Goal: Check status: Check status

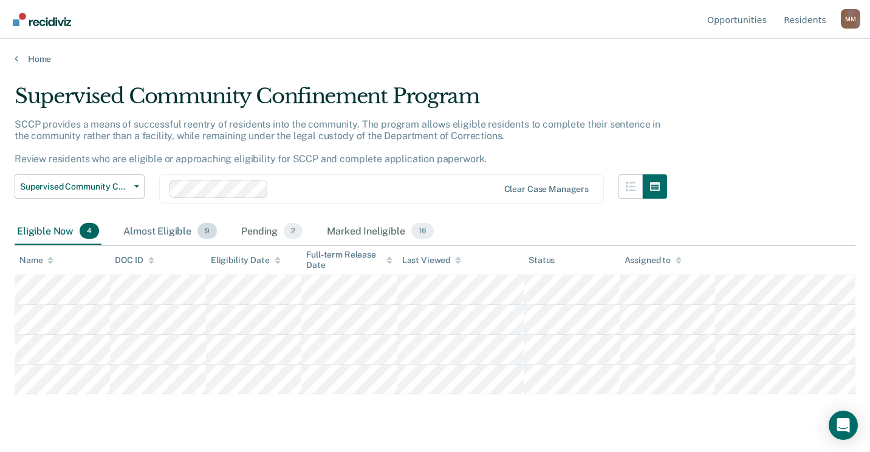
click at [171, 229] on div "Almost Eligible 9" at bounding box center [170, 231] width 98 height 27
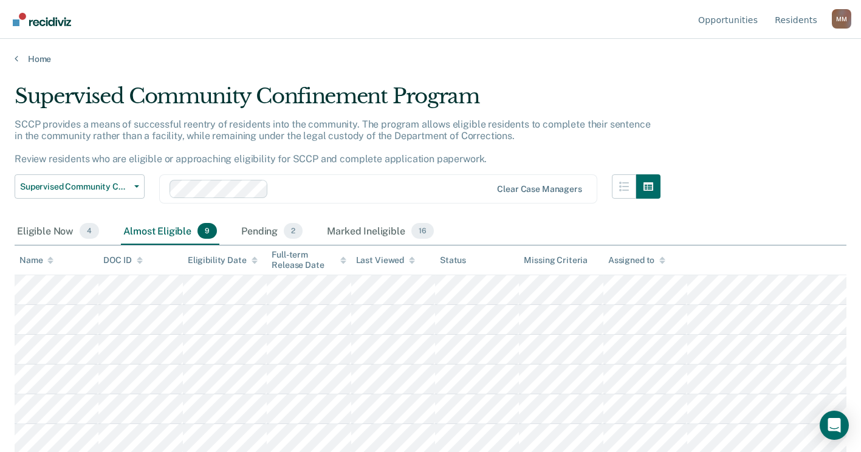
scroll to position [305, 0]
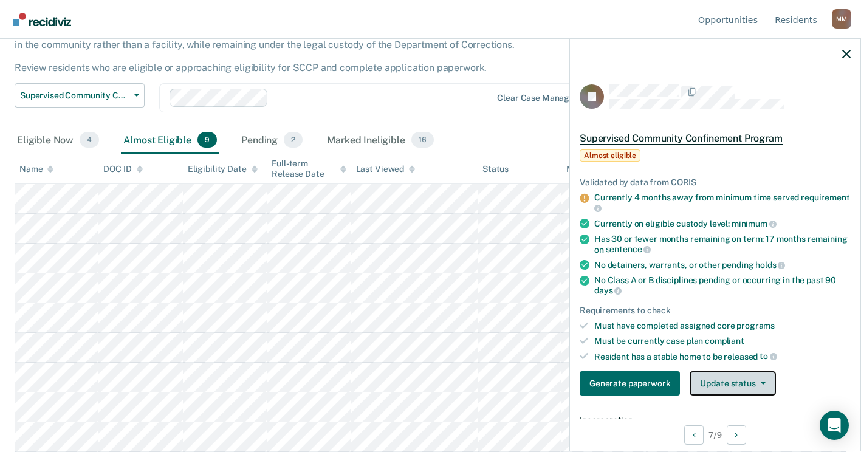
click at [765, 383] on button "Update status" at bounding box center [732, 383] width 86 height 24
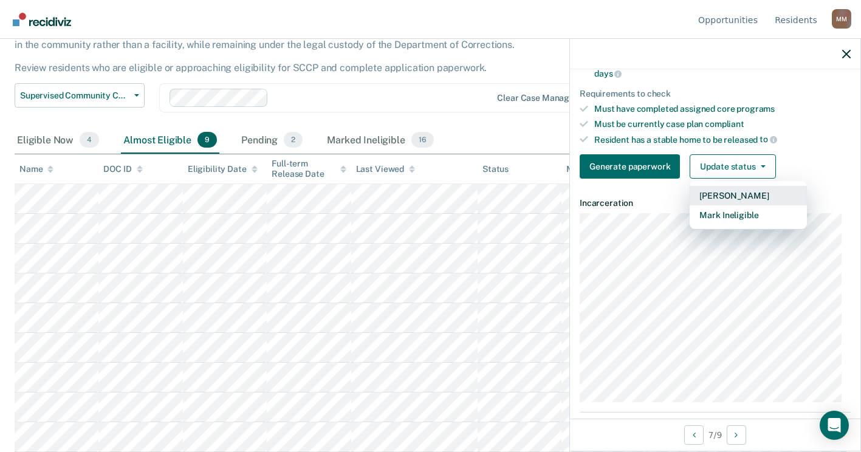
scroll to position [243, 0]
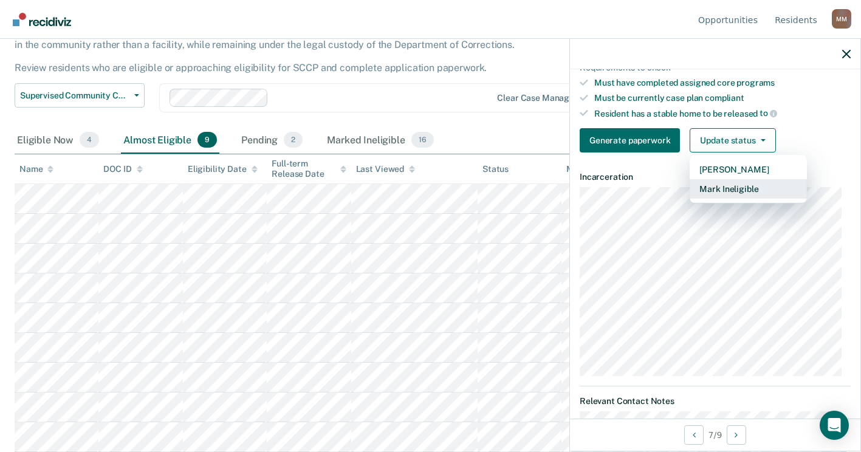
click at [737, 188] on button "Mark Ineligible" at bounding box center [747, 188] width 117 height 19
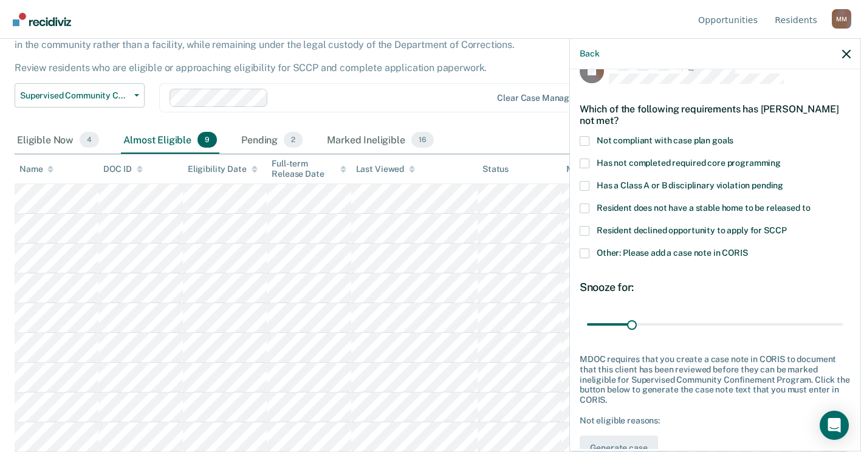
scroll to position [0, 0]
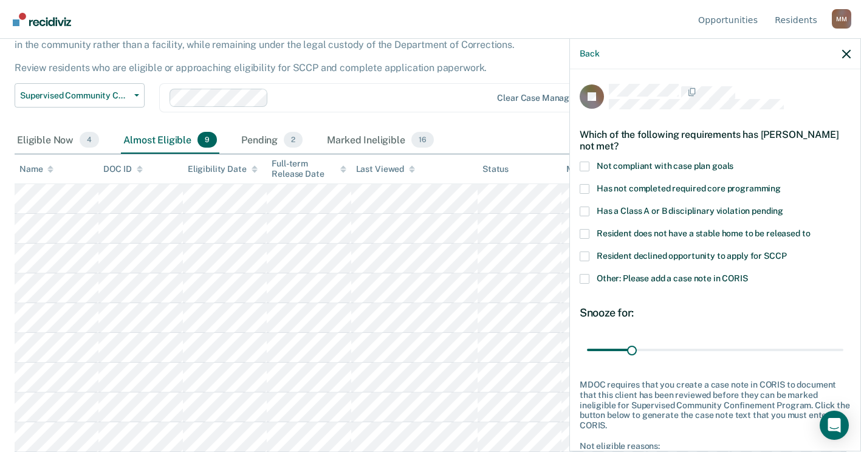
click at [589, 188] on span at bounding box center [584, 189] width 10 height 10
click at [780, 184] on input "Has not completed required core programming" at bounding box center [780, 184] width 0 height 0
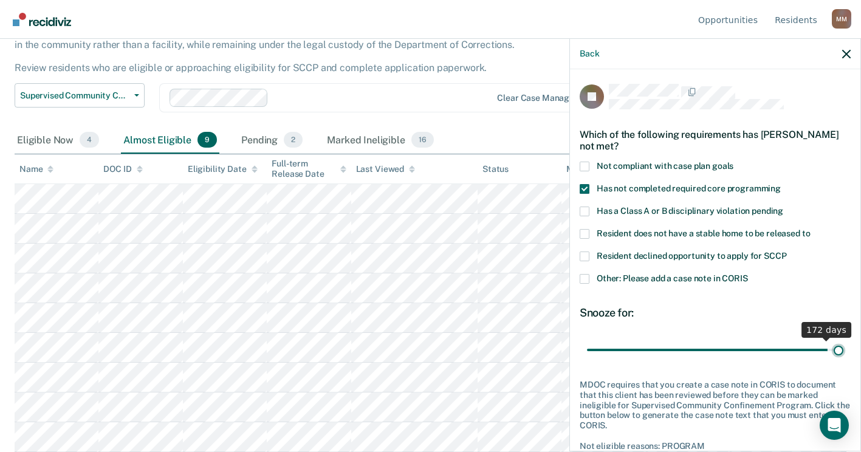
drag, startPoint x: 630, startPoint y: 345, endPoint x: 837, endPoint y: 350, distance: 206.6
type input "180"
click at [837, 350] on input "range" at bounding box center [715, 349] width 256 height 21
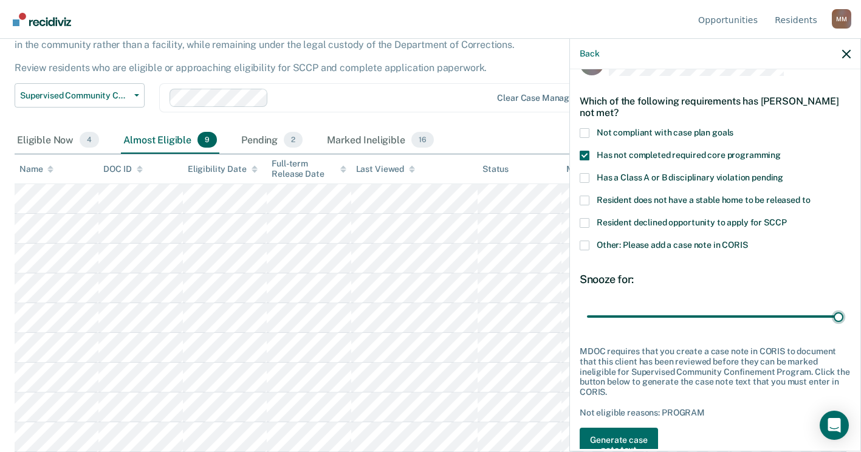
scroll to position [67, 0]
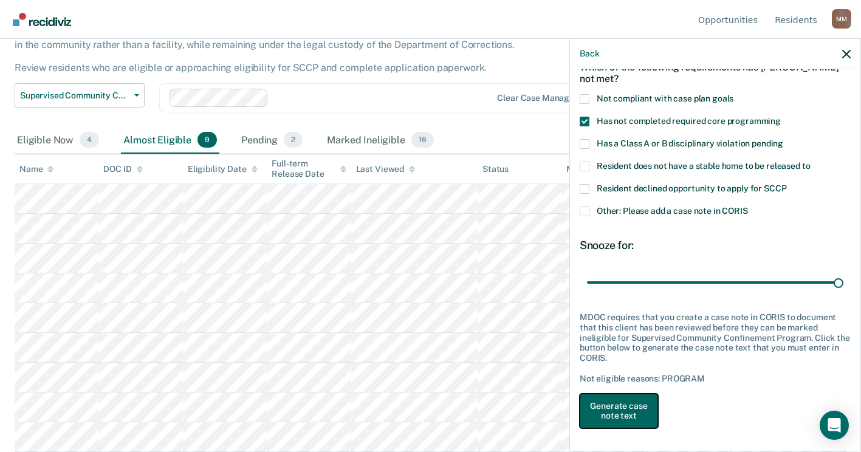
click at [637, 405] on button "Generate case note text" at bounding box center [618, 411] width 78 height 35
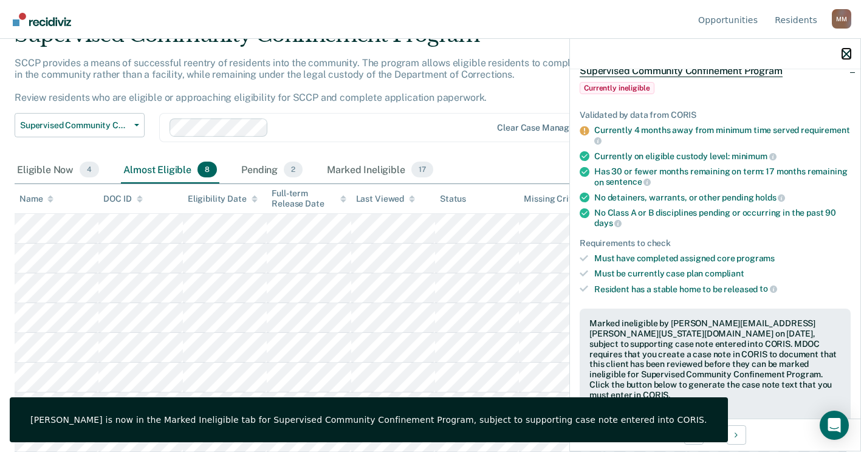
click at [847, 51] on icon "button" at bounding box center [846, 54] width 9 height 9
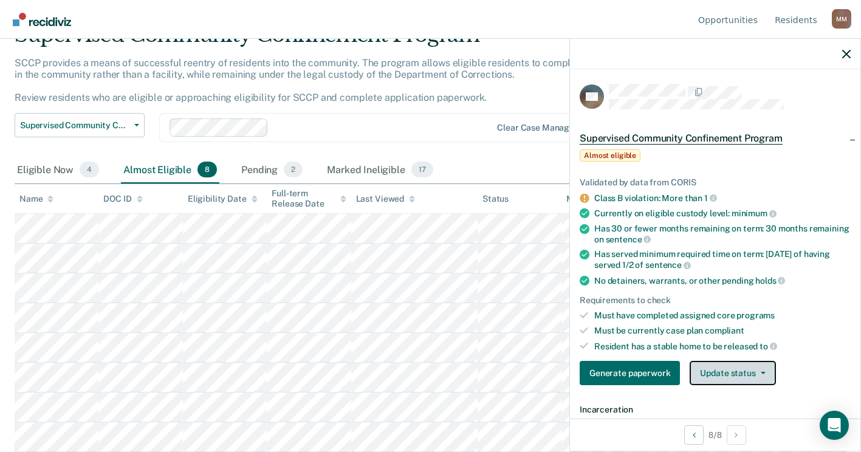
click at [714, 370] on button "Update status" at bounding box center [732, 373] width 86 height 24
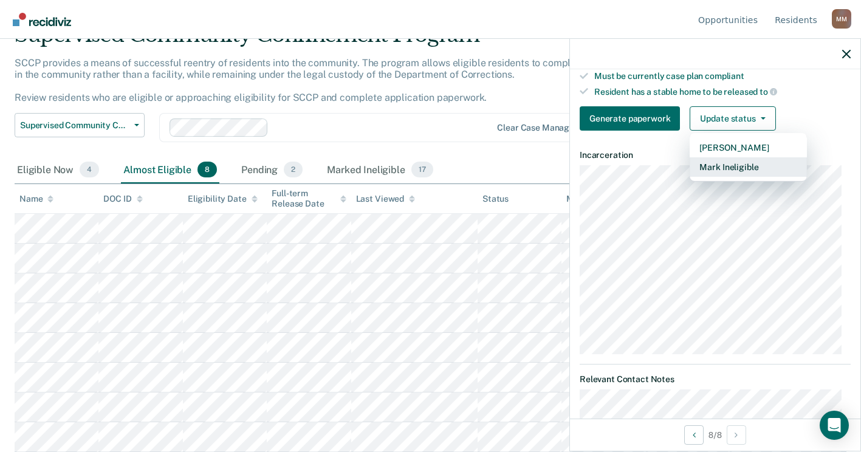
click at [739, 166] on button "Mark Ineligible" at bounding box center [747, 166] width 117 height 19
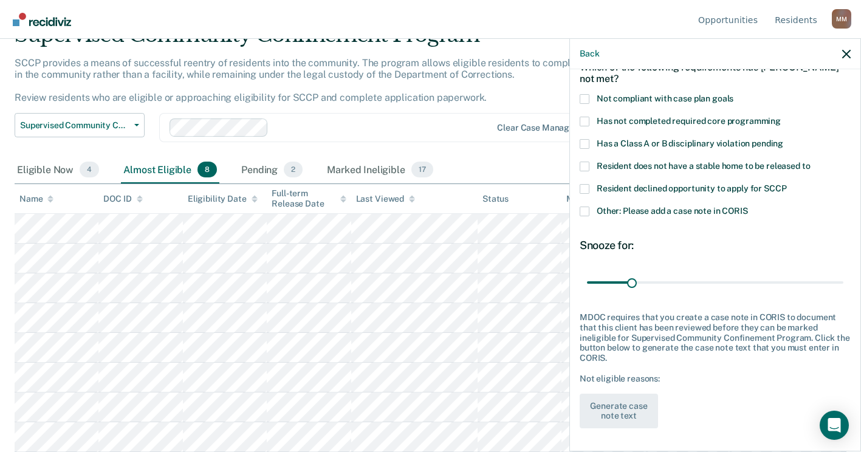
click at [586, 143] on span at bounding box center [584, 144] width 10 height 10
click at [783, 139] on input "Has a Class A or B disciplinary violation pending" at bounding box center [783, 139] width 0 height 0
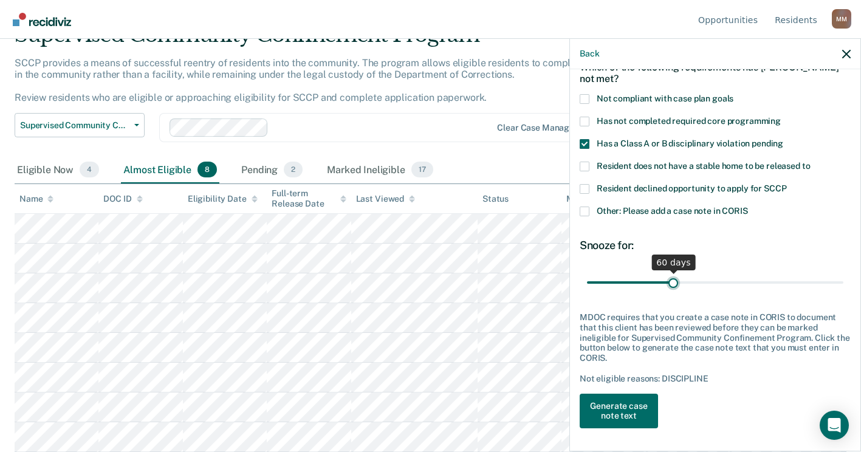
drag, startPoint x: 633, startPoint y: 279, endPoint x: 670, endPoint y: 276, distance: 37.1
type input "60"
click at [670, 276] on input "range" at bounding box center [715, 281] width 256 height 21
click at [624, 400] on button "Generate case note text" at bounding box center [618, 411] width 78 height 35
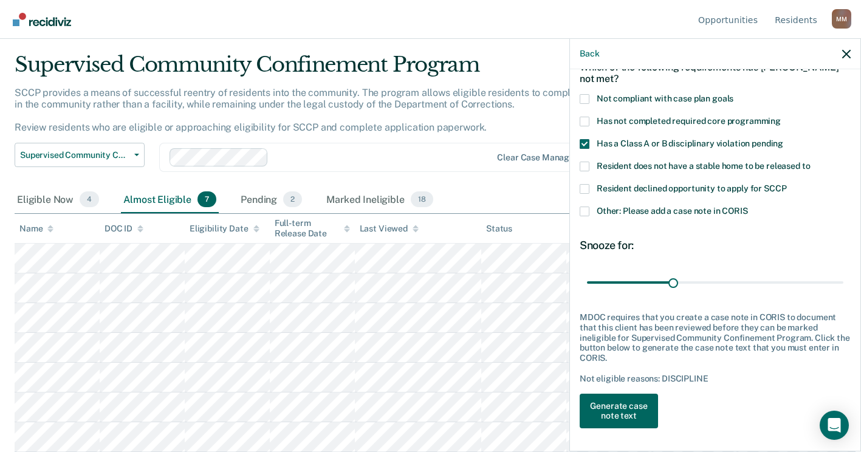
scroll to position [219, 0]
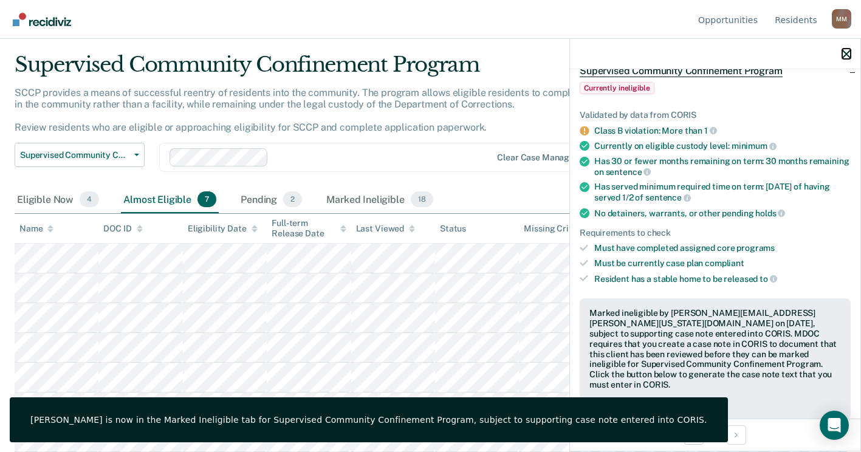
click at [845, 50] on icon "button" at bounding box center [846, 54] width 9 height 9
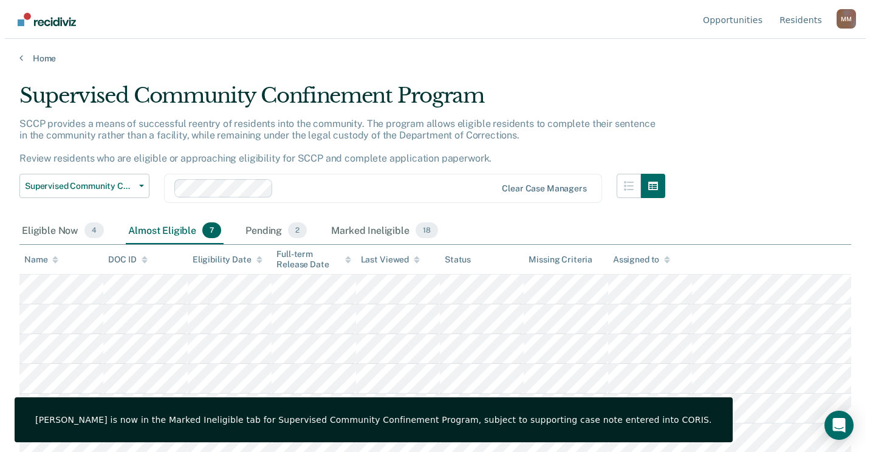
scroll to position [0, 0]
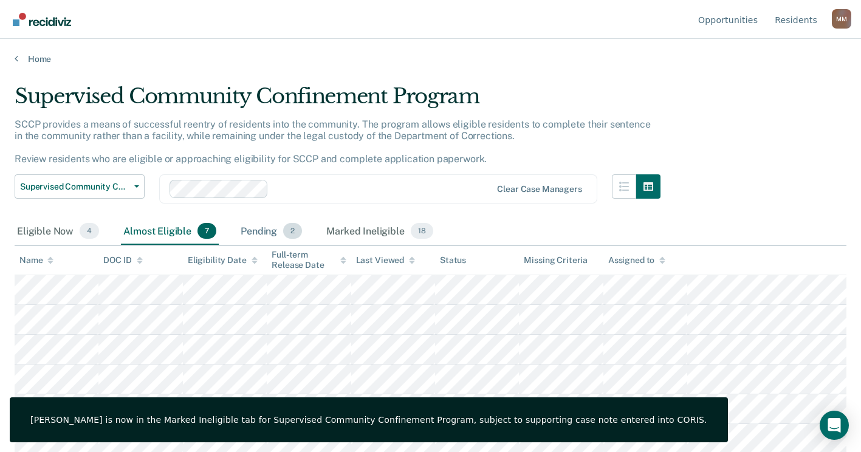
click at [267, 231] on div "Pending 2" at bounding box center [271, 231] width 66 height 27
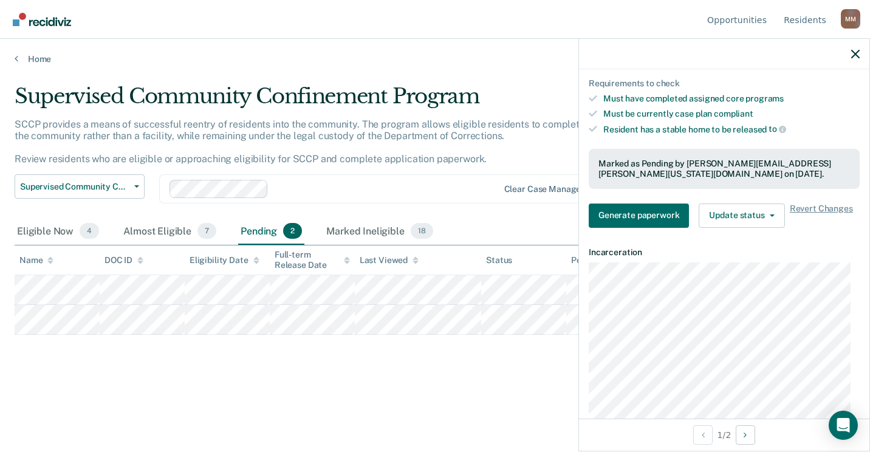
scroll to position [243, 0]
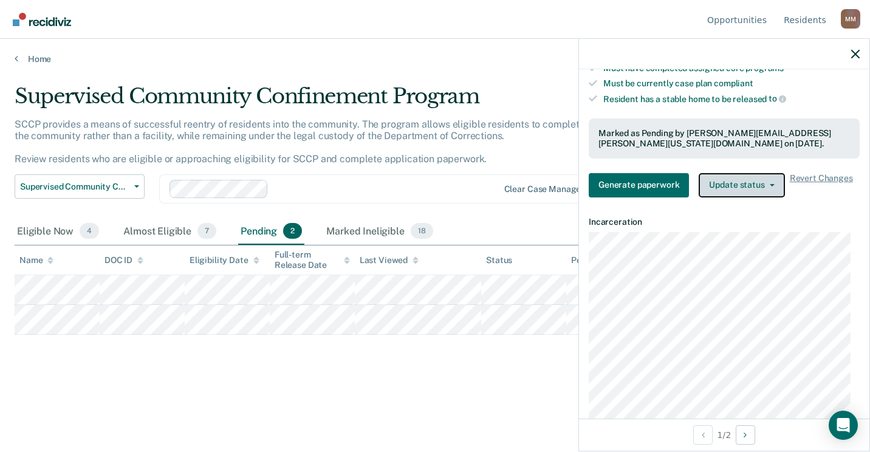
click at [748, 180] on button "Update status" at bounding box center [741, 185] width 86 height 24
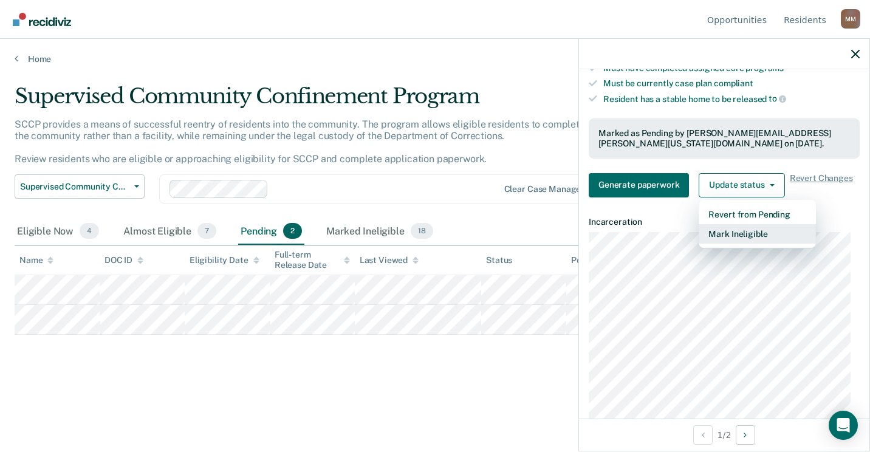
click at [744, 236] on button "Mark Ineligible" at bounding box center [756, 233] width 117 height 19
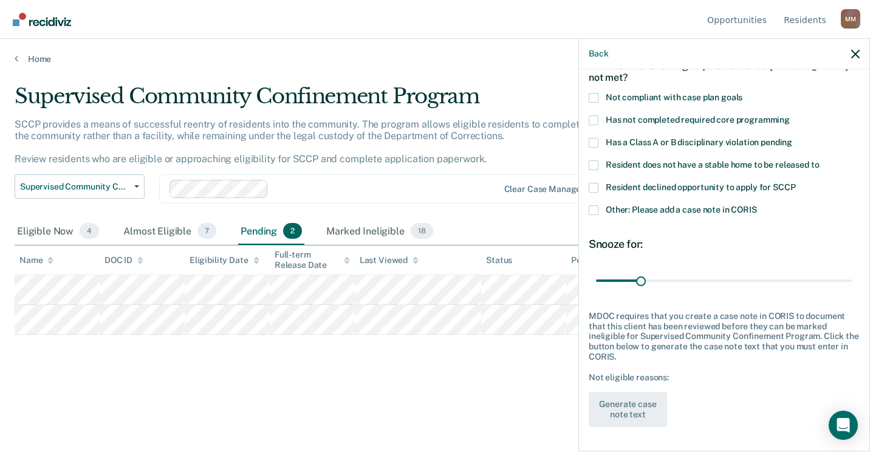
scroll to position [67, 0]
click at [595, 165] on span at bounding box center [594, 167] width 10 height 10
click at [819, 162] on input "Resident does not have a stable home to be released to" at bounding box center [819, 162] width 0 height 0
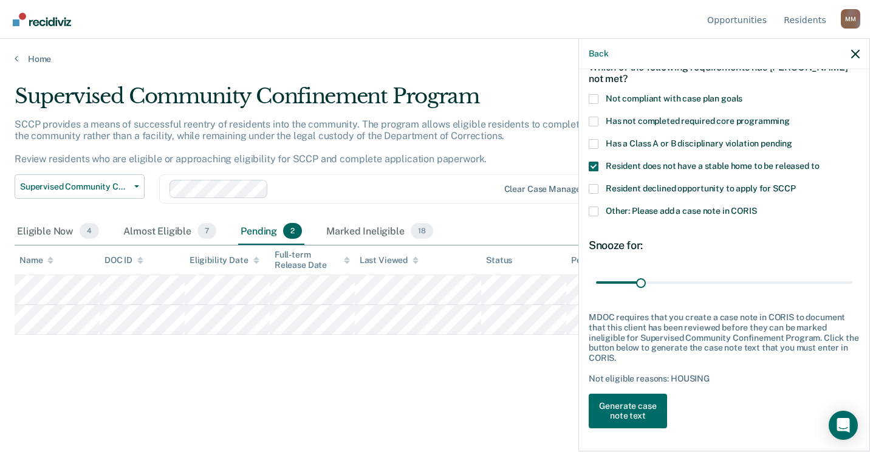
click at [595, 190] on span at bounding box center [594, 189] width 10 height 10
click at [795, 184] on input "Resident declined opportunity to apply for SCCP" at bounding box center [795, 184] width 0 height 0
click at [596, 207] on span at bounding box center [594, 212] width 10 height 10
click at [757, 207] on input "Other: Please add a case note in CORIS" at bounding box center [757, 207] width 0 height 0
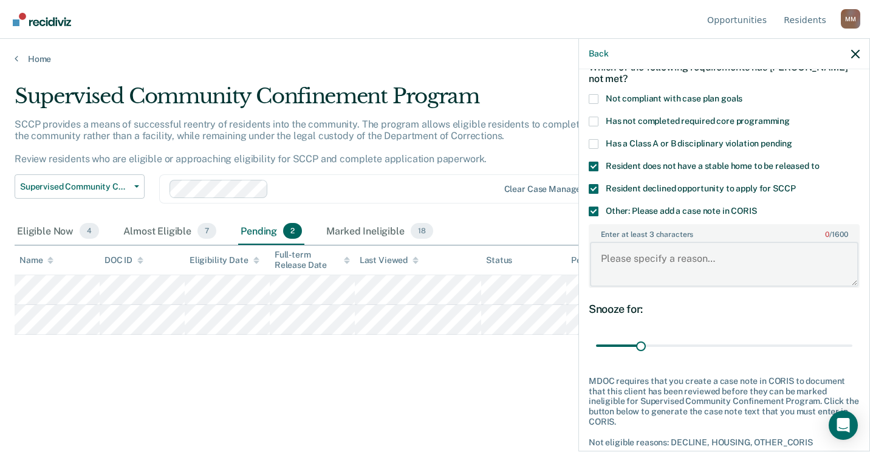
click at [629, 269] on textarea "Enter at least 3 characters 0 / 1600" at bounding box center [724, 264] width 268 height 45
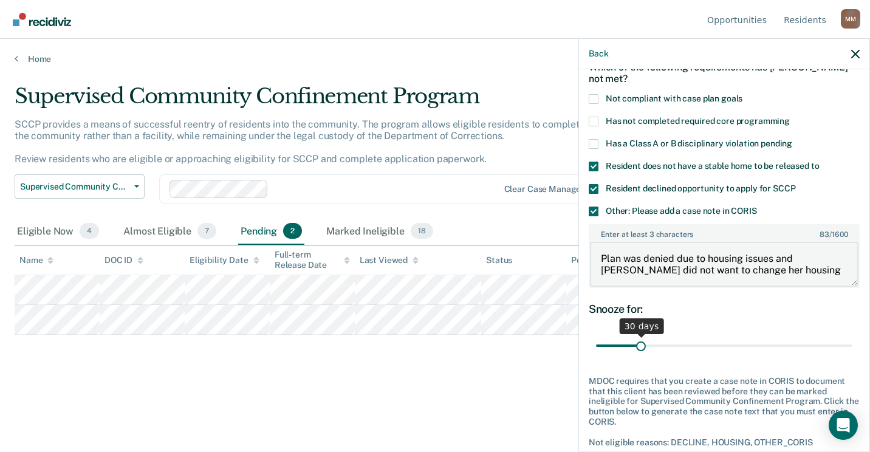
type textarea "Plan was denied due to housing issues and [PERSON_NAME] did not want to change …"
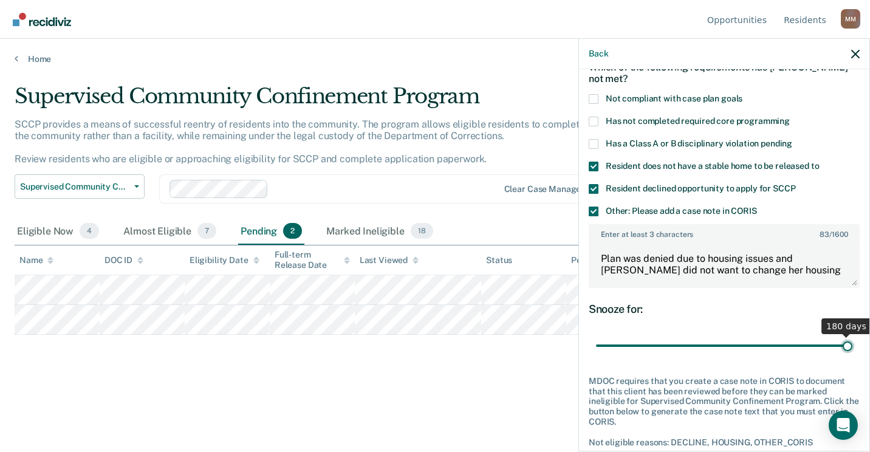
drag, startPoint x: 644, startPoint y: 342, endPoint x: 872, endPoint y: 351, distance: 227.3
type input "180"
click at [852, 351] on input "range" at bounding box center [724, 345] width 256 height 21
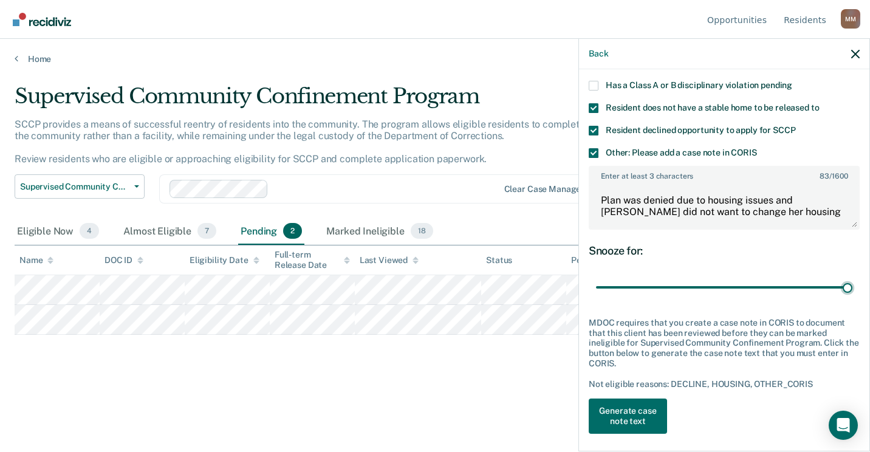
scroll to position [131, 0]
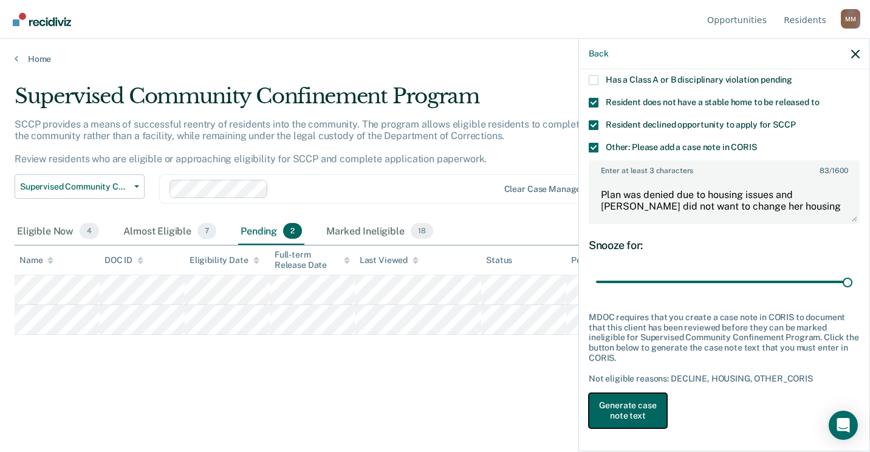
click at [643, 405] on button "Generate case note text" at bounding box center [628, 410] width 78 height 35
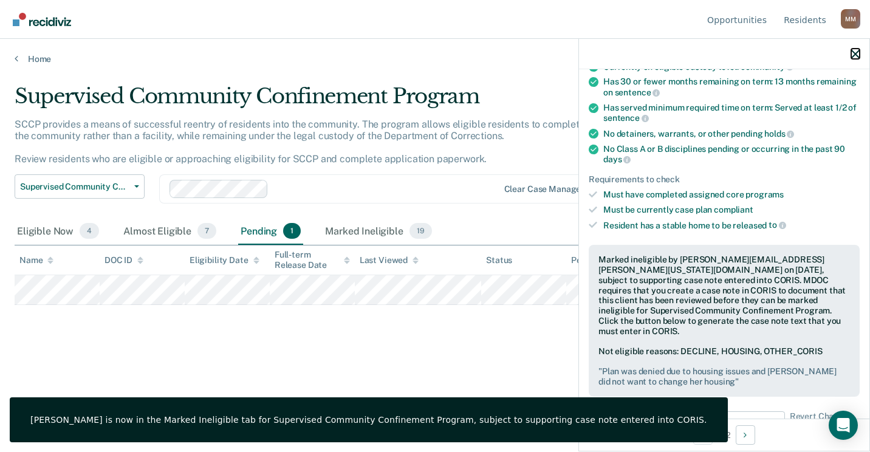
click at [855, 56] on icon "button" at bounding box center [855, 54] width 9 height 9
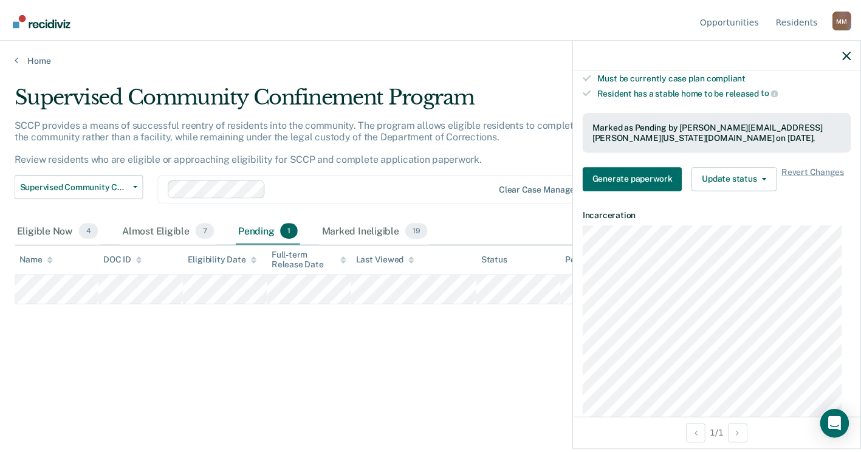
scroll to position [243, 0]
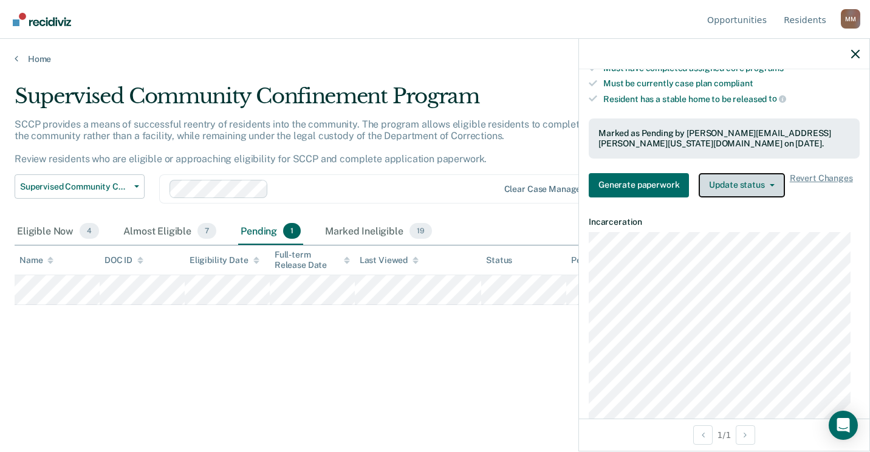
click at [765, 188] on button "Update status" at bounding box center [741, 185] width 86 height 24
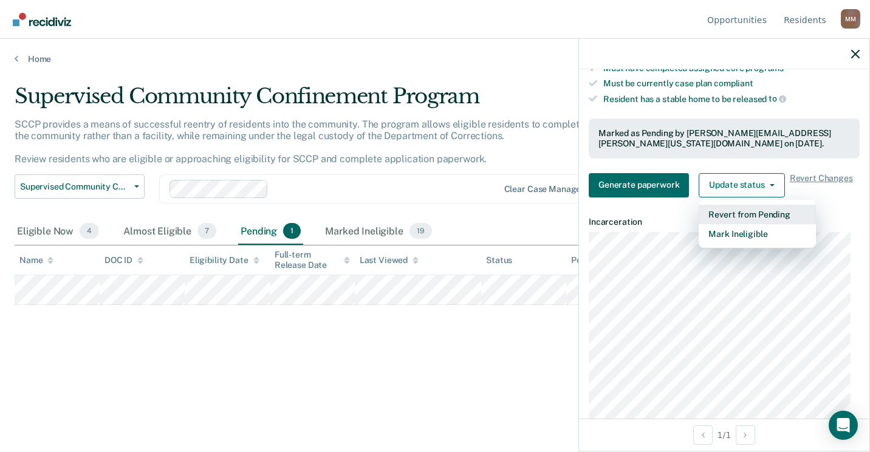
click at [748, 214] on button "Revert from Pending" at bounding box center [756, 214] width 117 height 19
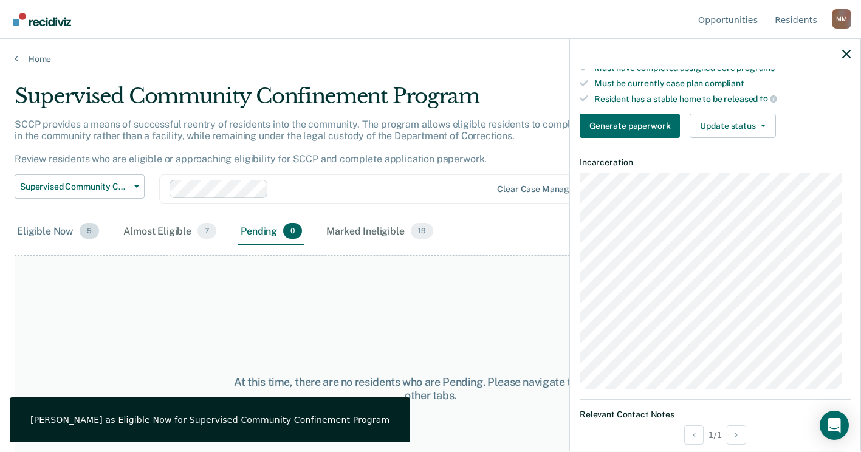
click at [60, 233] on div "Eligible Now 5" at bounding box center [58, 231] width 87 height 27
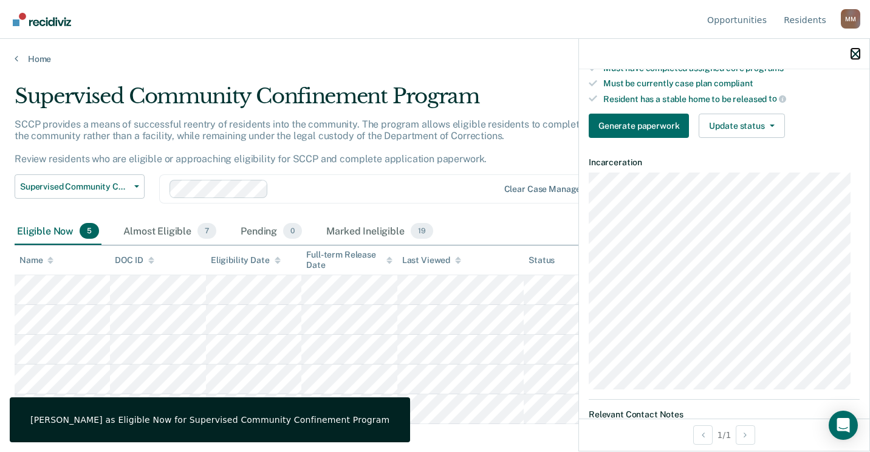
click at [853, 50] on icon "button" at bounding box center [855, 54] width 9 height 9
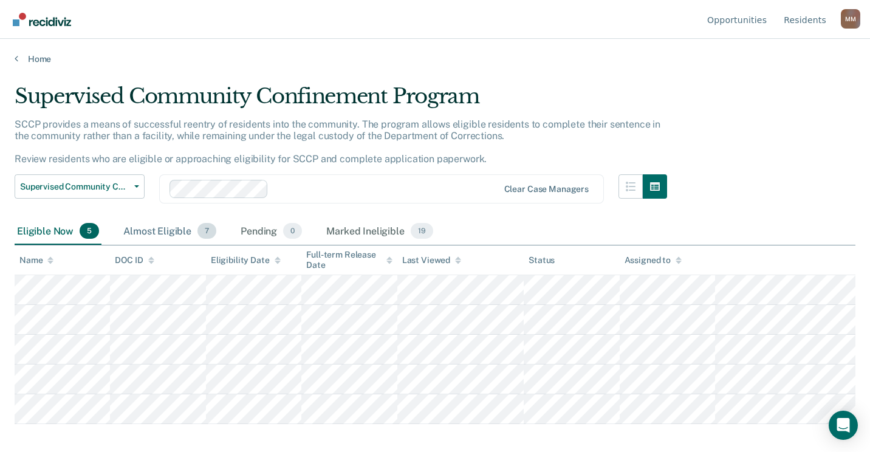
click at [168, 229] on div "Almost Eligible 7" at bounding box center [170, 231] width 98 height 27
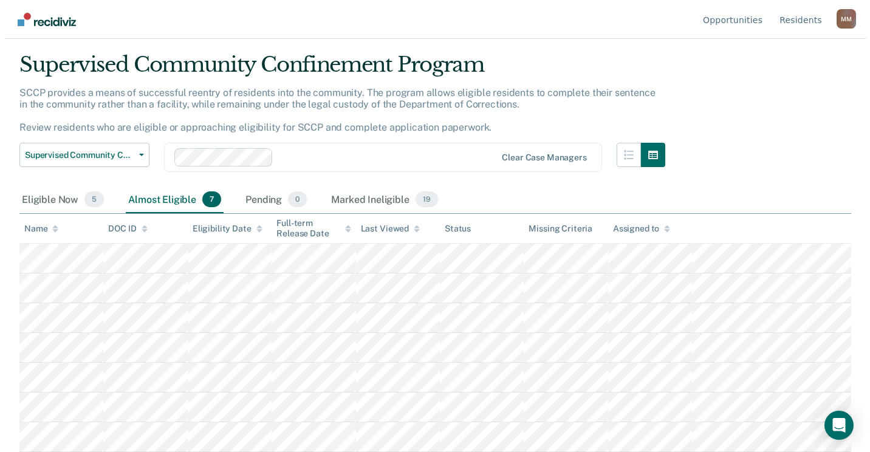
scroll to position [0, 0]
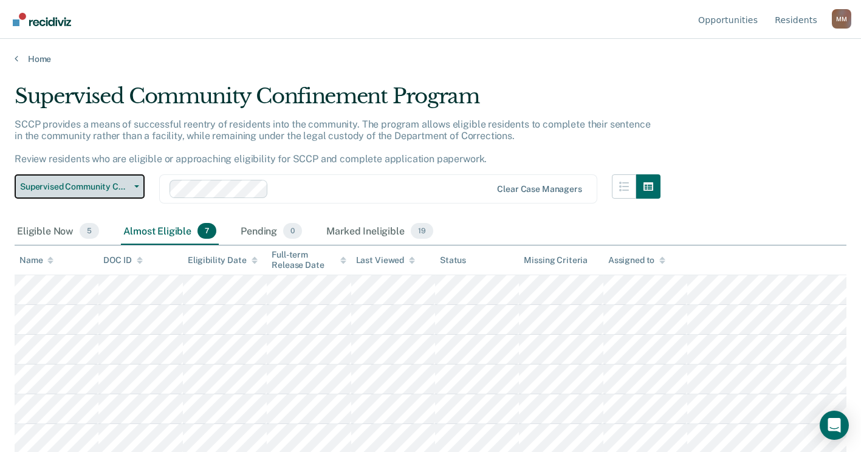
click at [139, 188] on button "Supervised Community Confinement Program" at bounding box center [80, 186] width 130 height 24
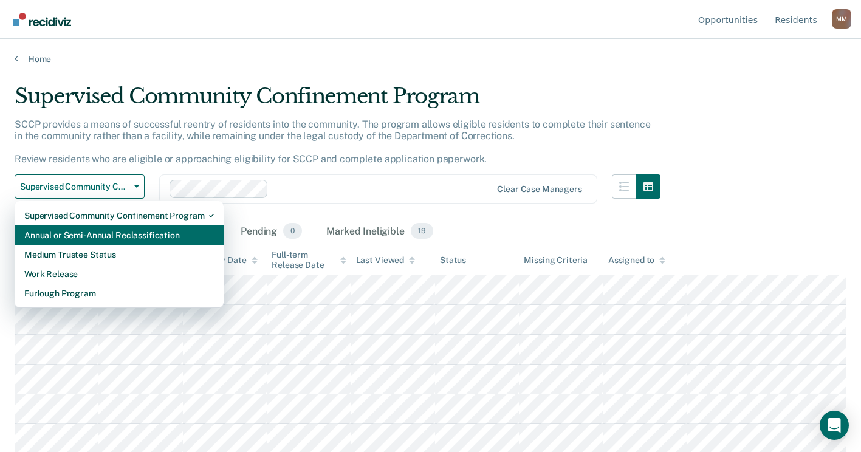
click at [104, 233] on div "Annual or Semi-Annual Reclassification" at bounding box center [119, 234] width 190 height 19
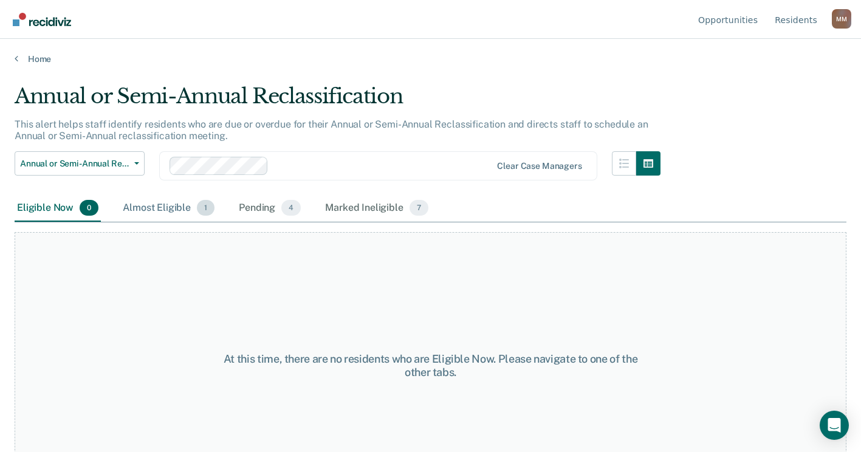
click at [163, 214] on div "Almost Eligible 1" at bounding box center [168, 208] width 97 height 27
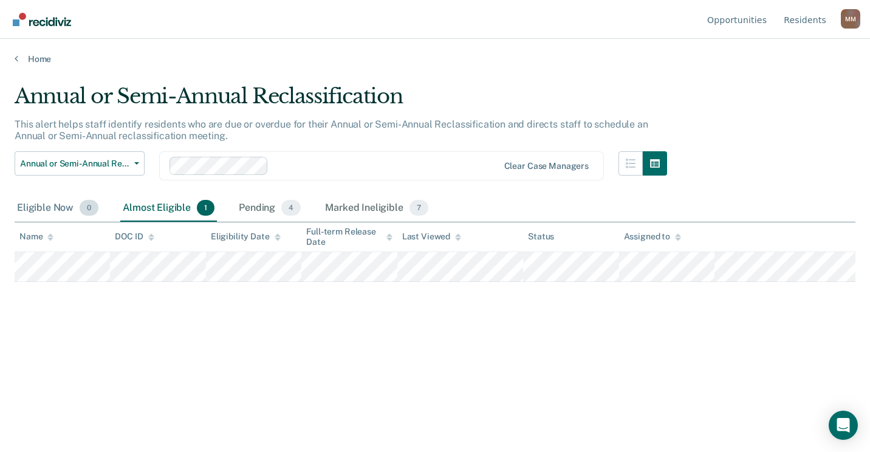
click at [54, 210] on div "Eligible Now 0" at bounding box center [58, 208] width 86 height 27
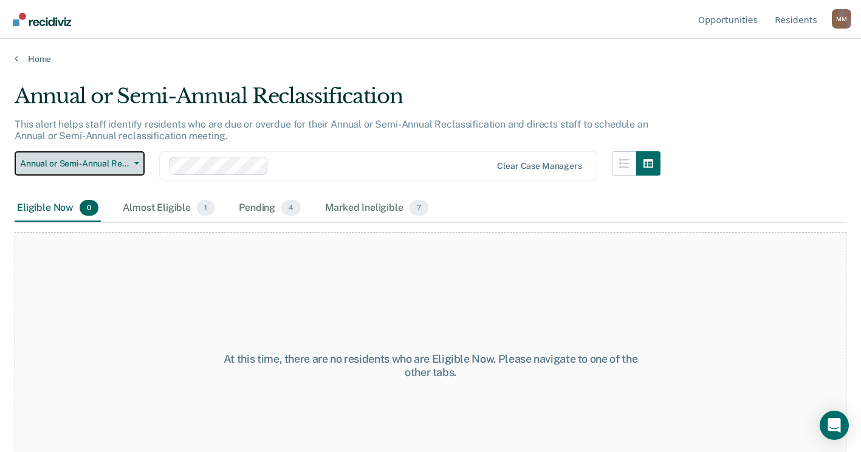
click at [136, 168] on button "Annual or Semi-Annual Reclassification" at bounding box center [80, 163] width 130 height 24
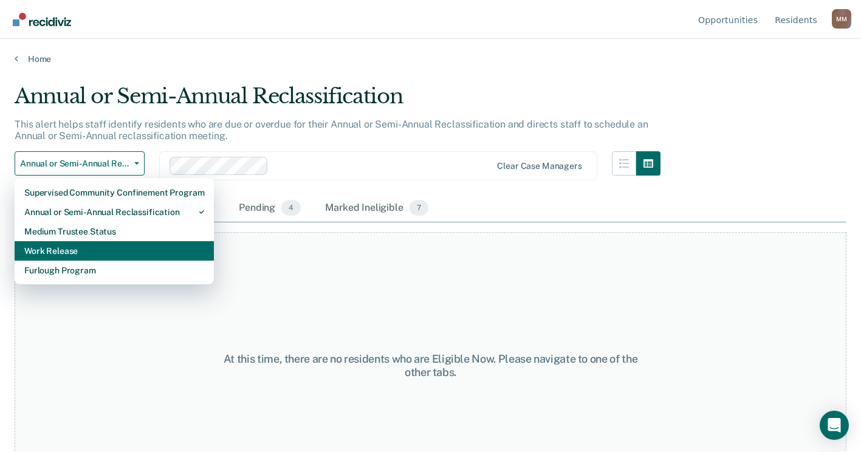
click at [86, 245] on div "Work Release" at bounding box center [114, 250] width 180 height 19
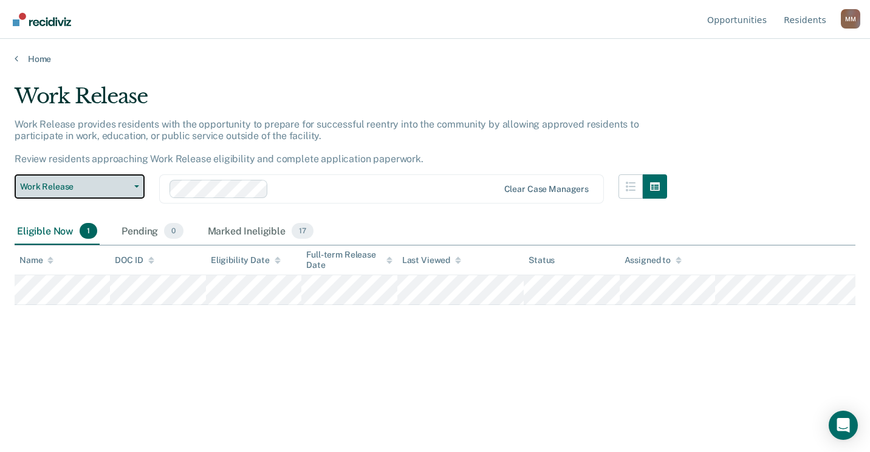
click at [137, 183] on button "Work Release" at bounding box center [80, 186] width 130 height 24
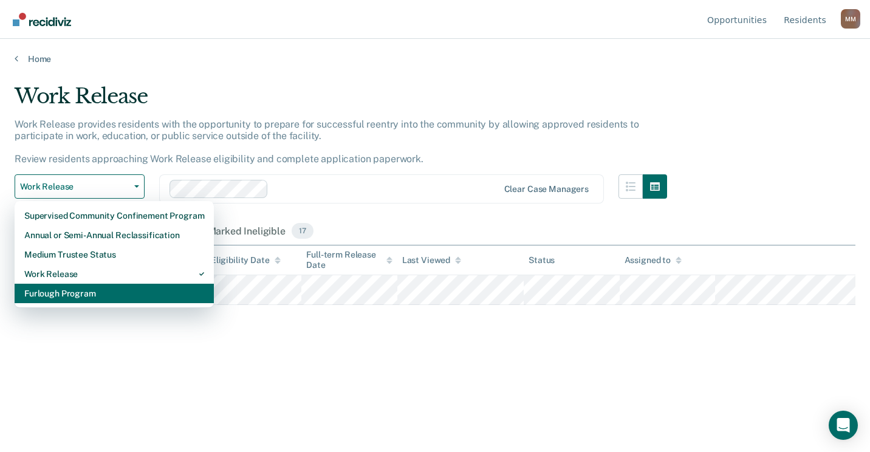
click at [98, 286] on div "Furlough Program" at bounding box center [114, 293] width 180 height 19
